Goal: Find specific page/section: Find specific page/section

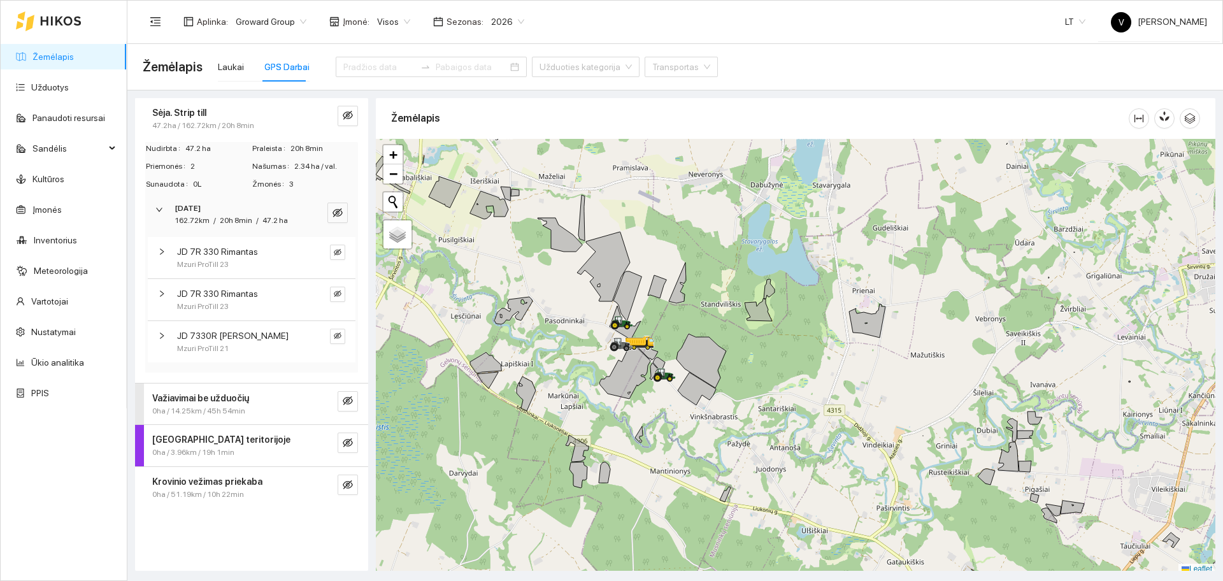
scroll to position [4, 0]
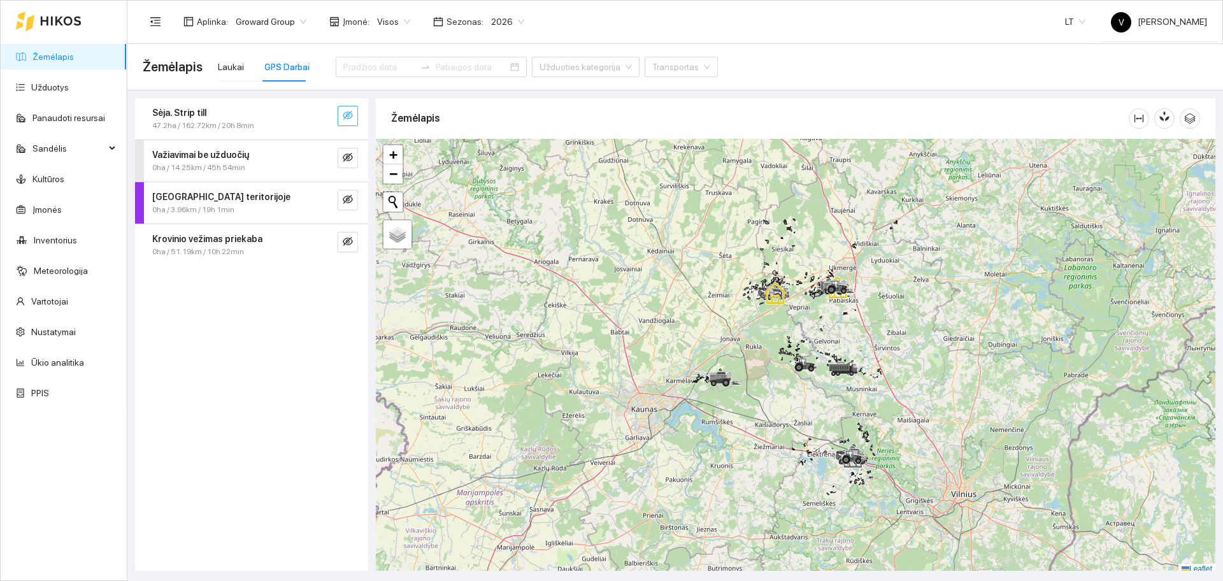
click at [348, 118] on icon "eye-invisible" at bounding box center [348, 115] width 10 height 10
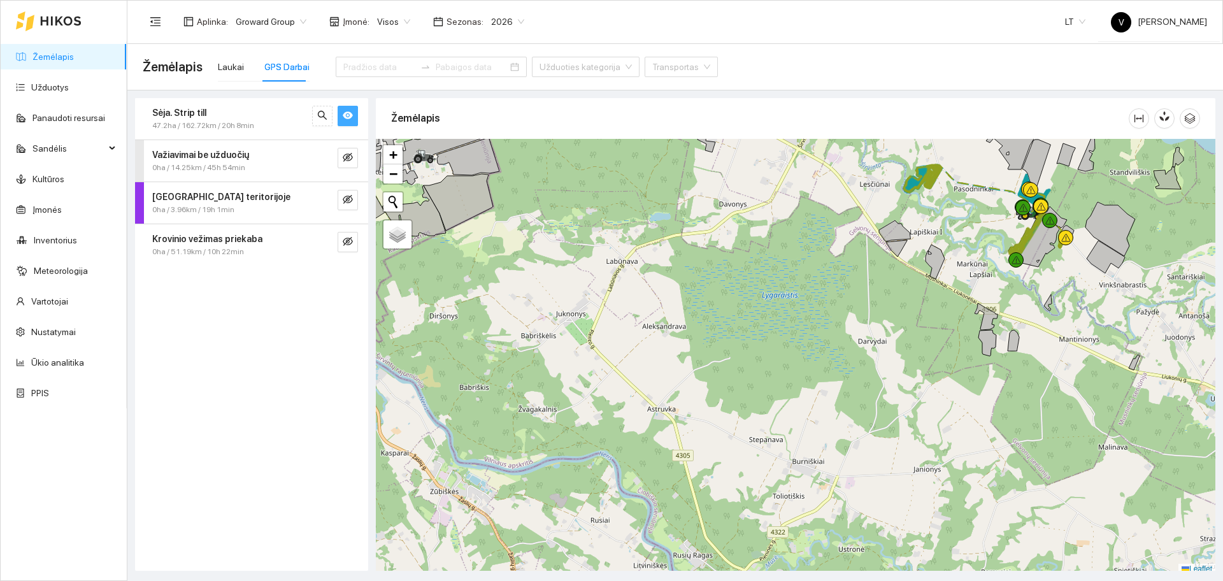
scroll to position [4, 0]
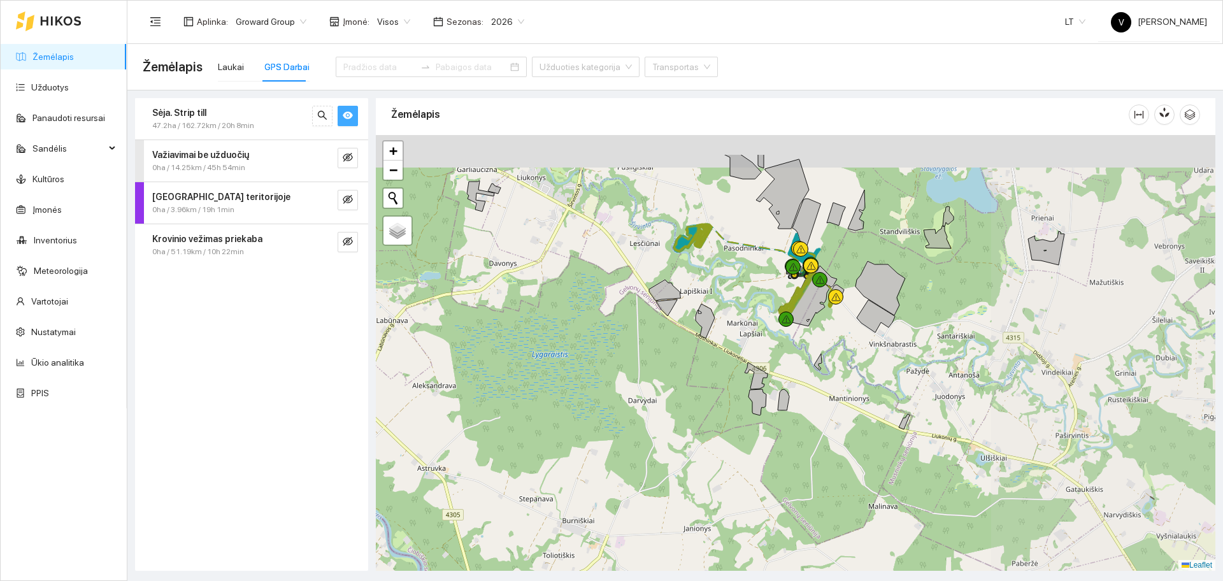
drag, startPoint x: 993, startPoint y: 284, endPoint x: 745, endPoint y: 354, distance: 257.7
click at [745, 354] on div at bounding box center [796, 353] width 840 height 436
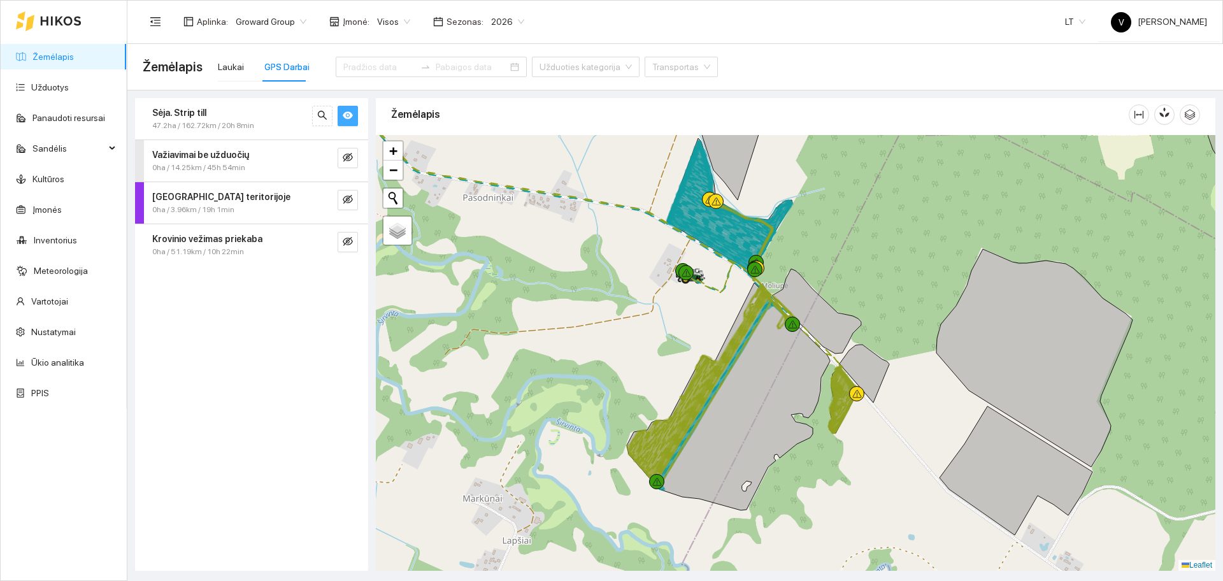
drag, startPoint x: 775, startPoint y: 326, endPoint x: 717, endPoint y: 301, distance: 63.4
click at [717, 301] on div at bounding box center [796, 353] width 840 height 436
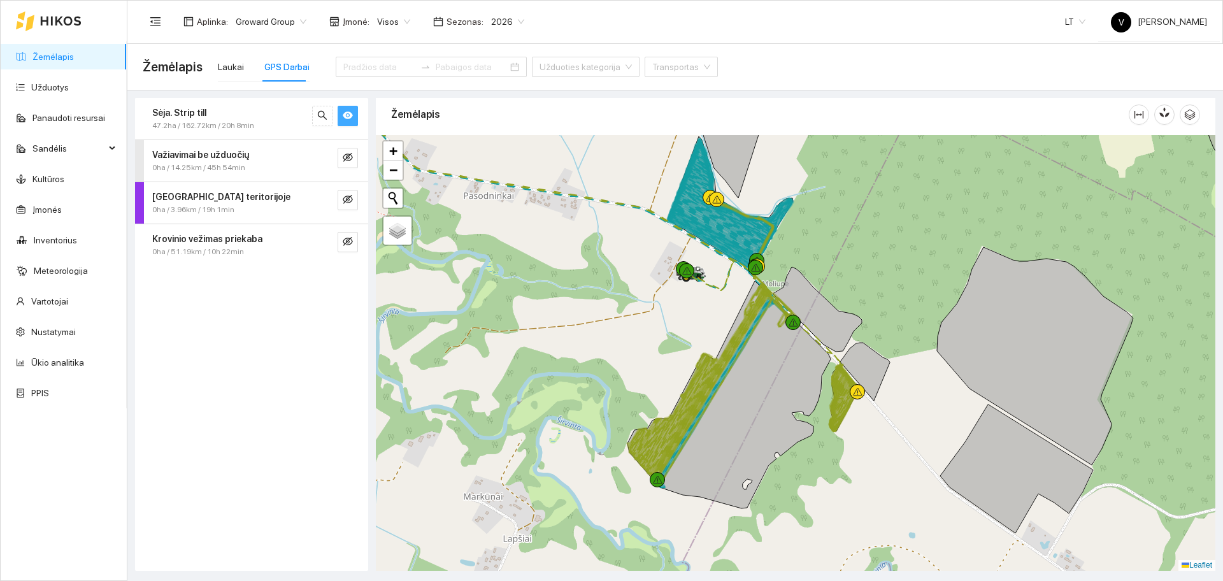
click at [1169, 234] on div at bounding box center [796, 353] width 840 height 436
